Goal: Navigation & Orientation: Go to known website

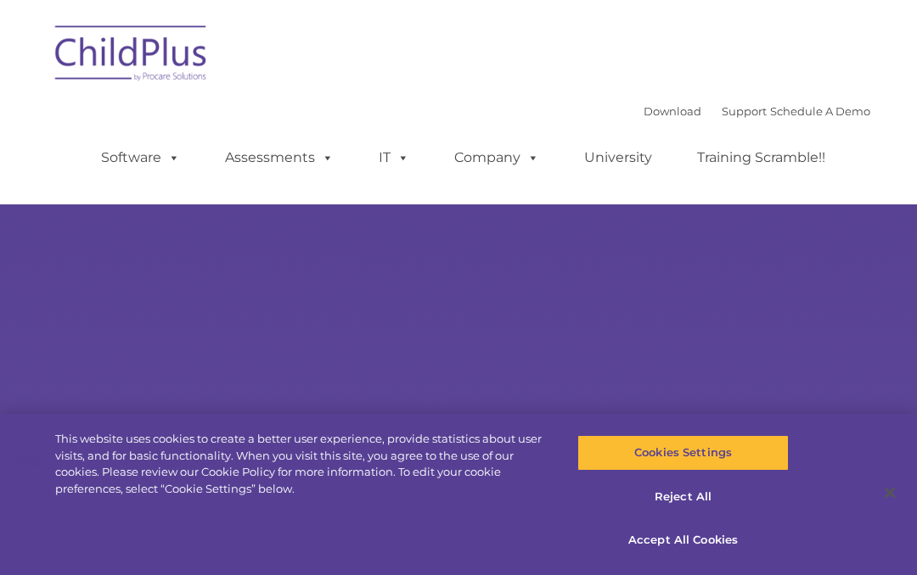
select select "MEDIUM"
type input ""
select select "MEDIUM"
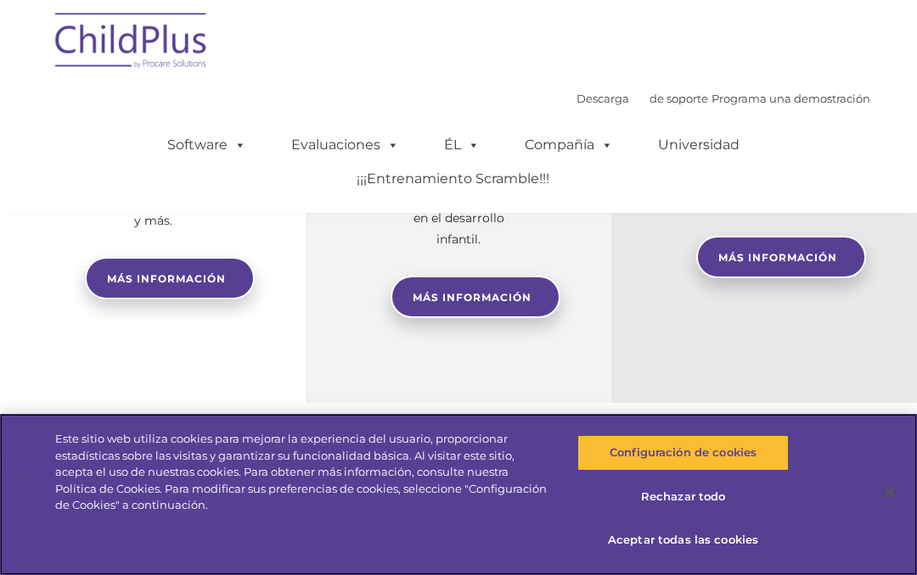
scroll to position [863, 0]
